Goal: Check status

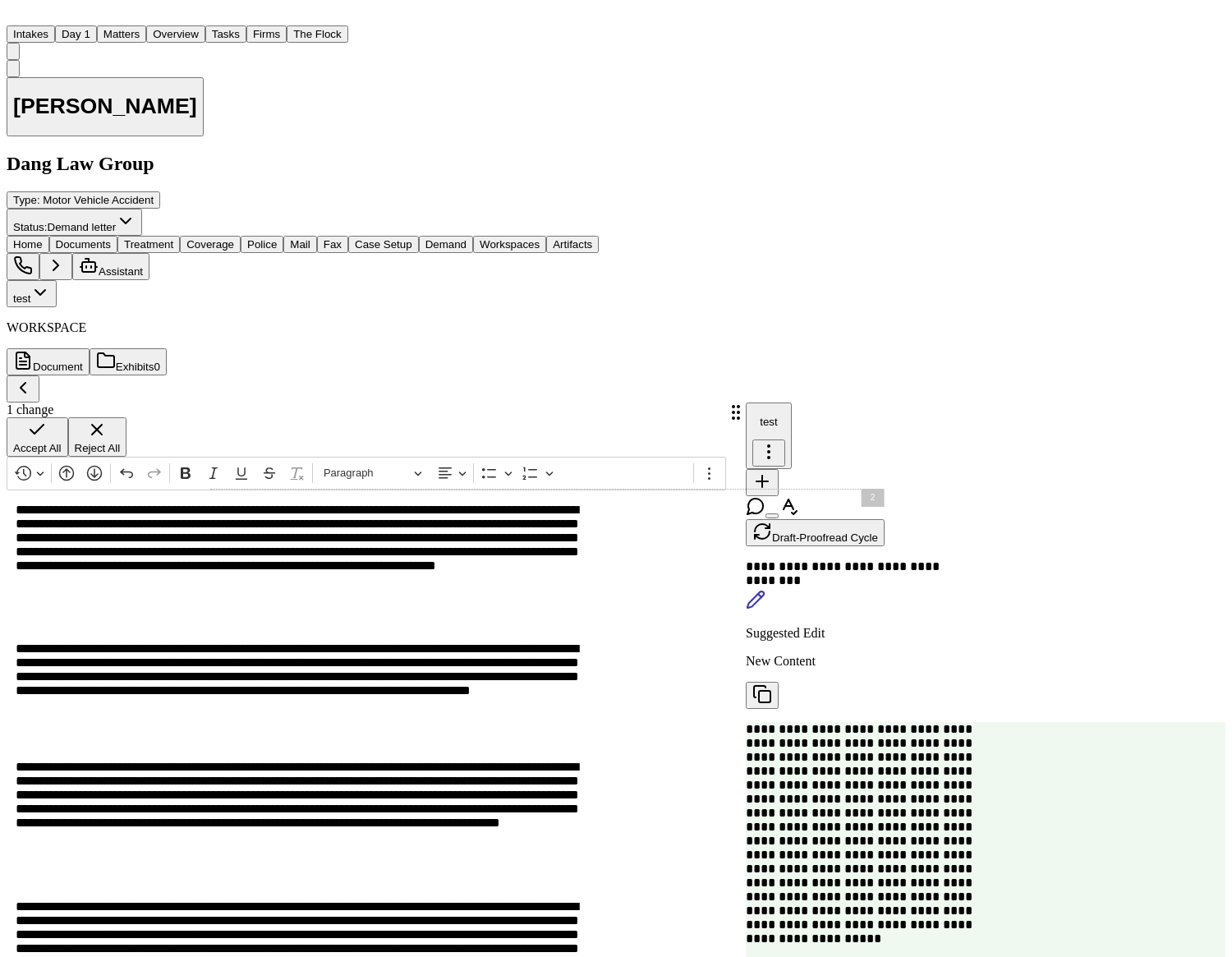
scroll to position [252, 0]
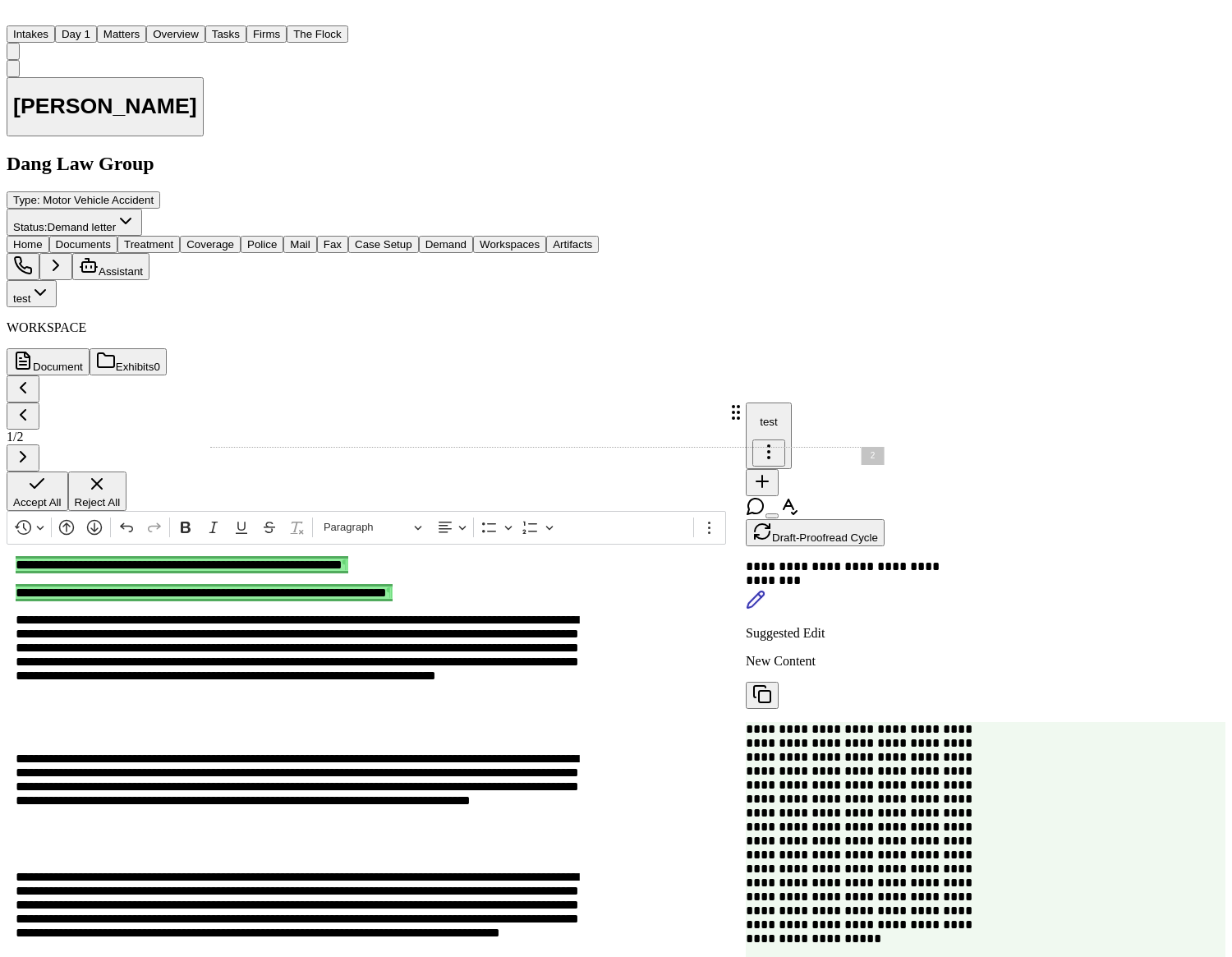
scroll to position [628, 0]
click at [62, 508] on span "Accept All" at bounding box center [37, 502] width 49 height 12
